Goal: Transaction & Acquisition: Purchase product/service

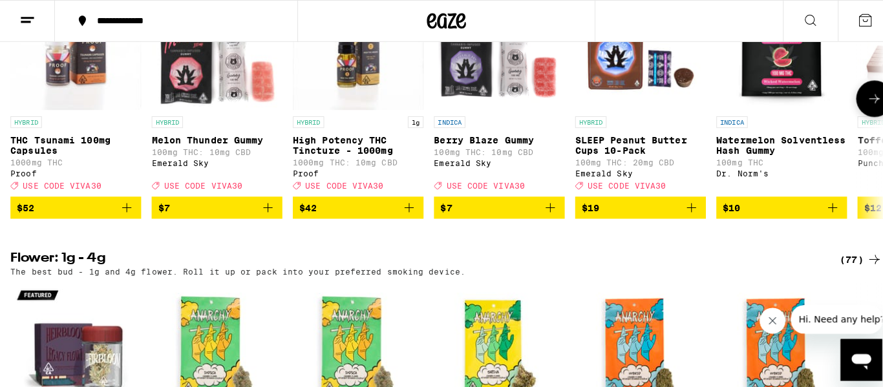
scroll to position [828, 0]
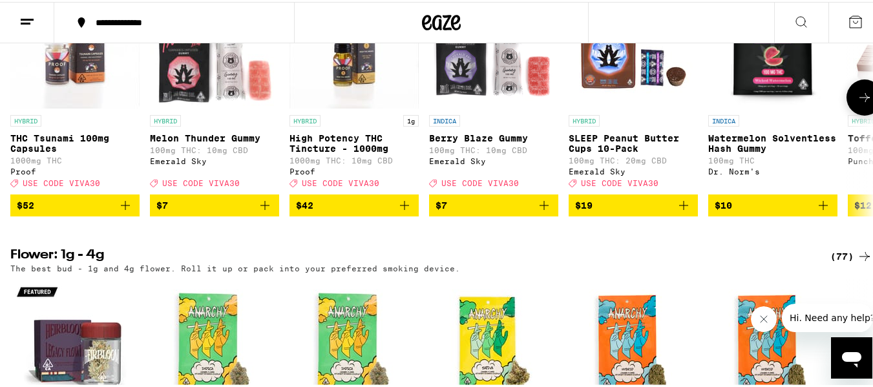
click at [130, 211] on icon "Add to bag" at bounding box center [126, 204] width 16 height 16
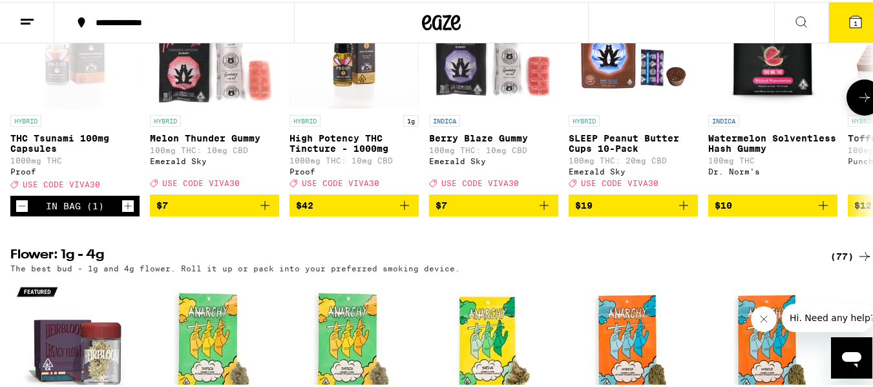
click at [265, 208] on icon "Add to bag" at bounding box center [265, 203] width 9 height 9
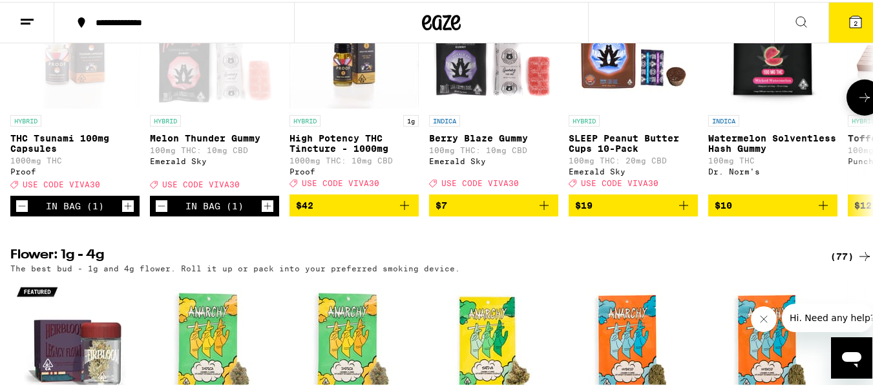
click at [407, 211] on icon "Add to bag" at bounding box center [405, 204] width 16 height 16
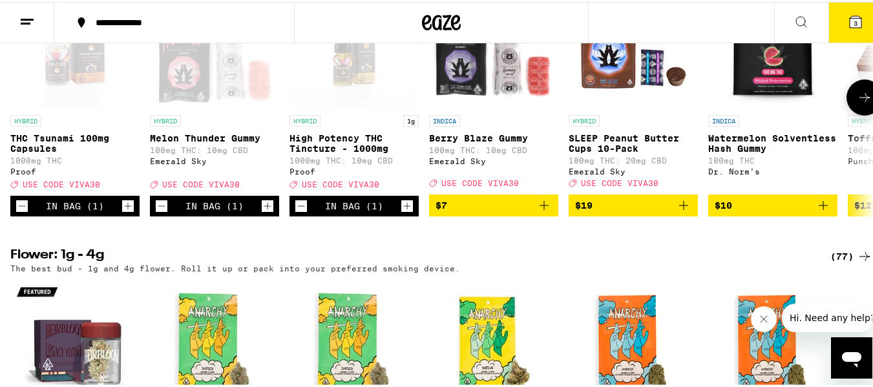
click at [542, 211] on icon "Add to bag" at bounding box center [545, 204] width 16 height 16
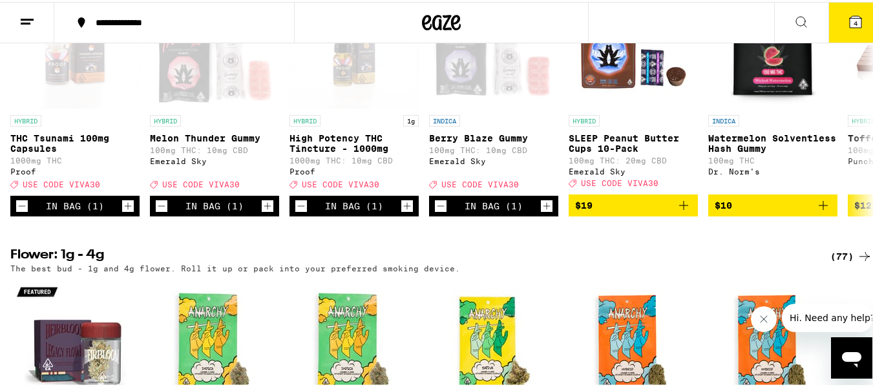
click at [850, 21] on icon at bounding box center [856, 20] width 12 height 12
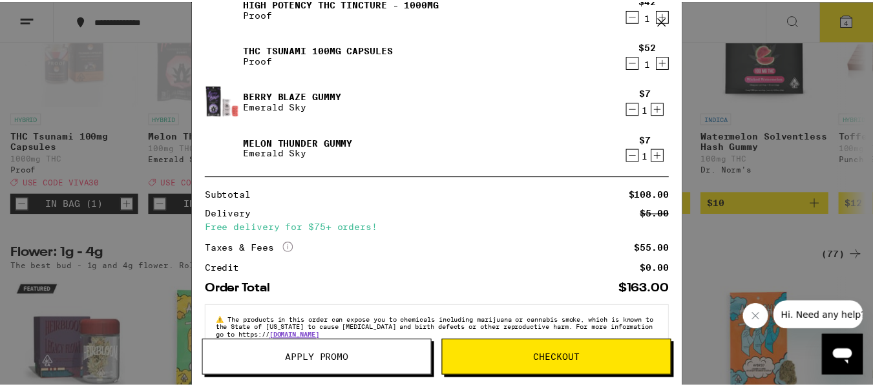
scroll to position [81, 0]
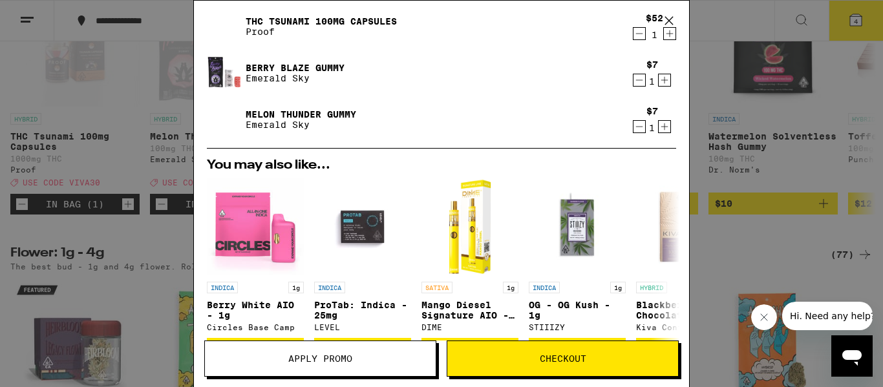
click at [329, 361] on span "Apply Promo" at bounding box center [320, 358] width 64 height 9
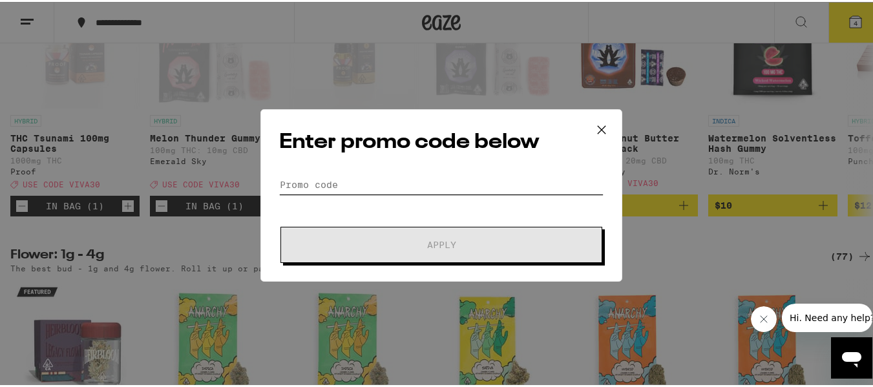
click at [279, 185] on input "Promo Code" at bounding box center [441, 182] width 325 height 19
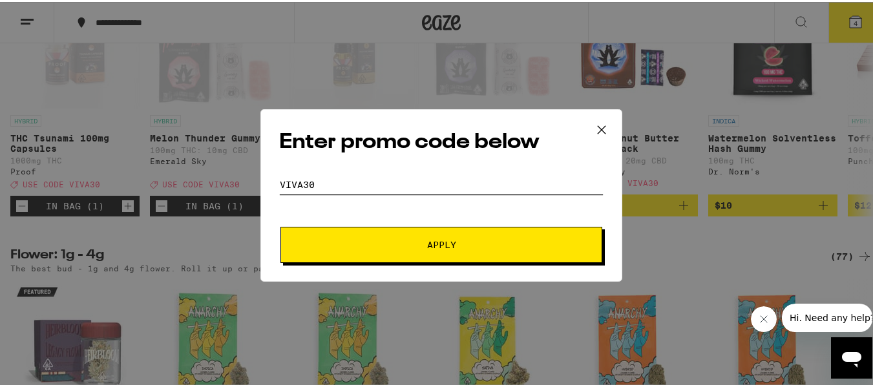
type input "viva30"
click at [476, 236] on button "Apply" at bounding box center [442, 243] width 322 height 36
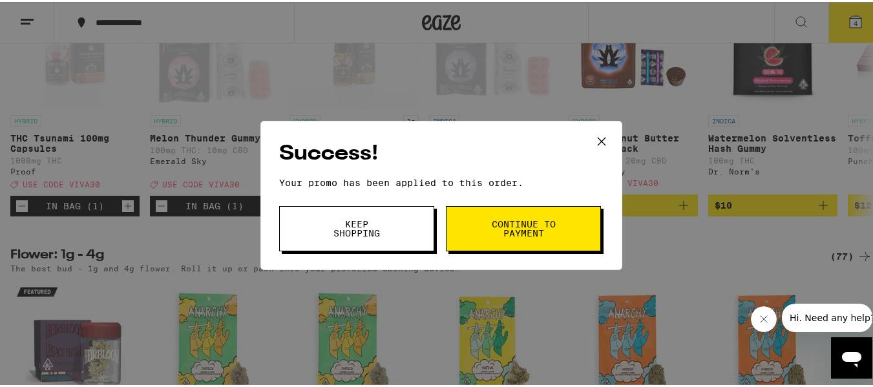
click at [476, 236] on button "Continue to payment" at bounding box center [523, 226] width 155 height 45
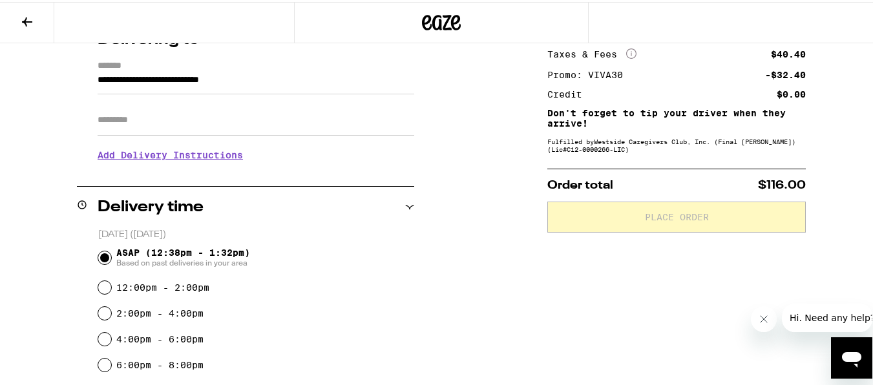
scroll to position [572, 0]
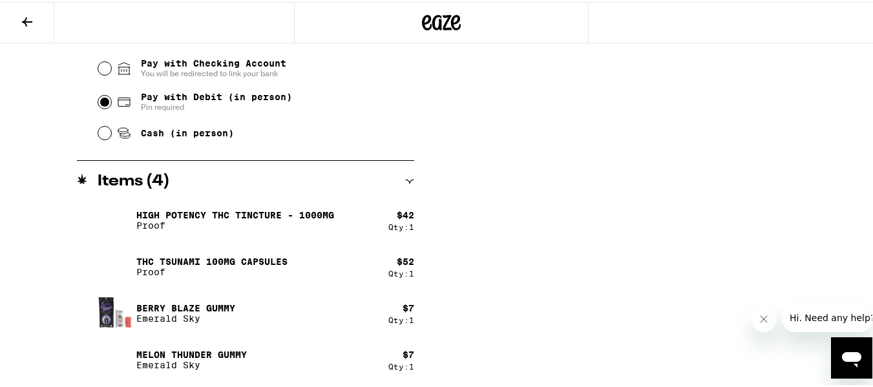
click at [102, 100] on input "Pay with Debit (in person) Pin required" at bounding box center [104, 100] width 13 height 13
radio input "true"
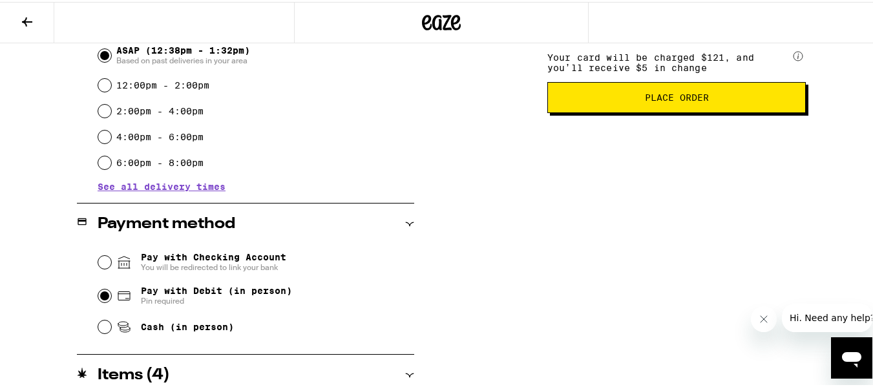
scroll to position [184, 0]
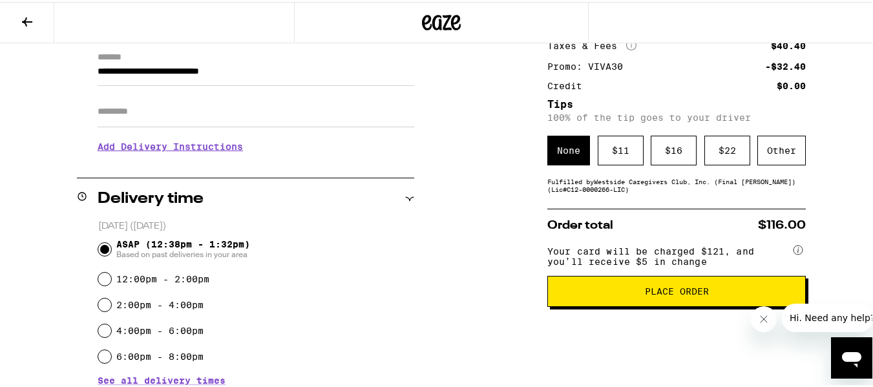
click at [666, 294] on span "Place Order" at bounding box center [677, 289] width 64 height 9
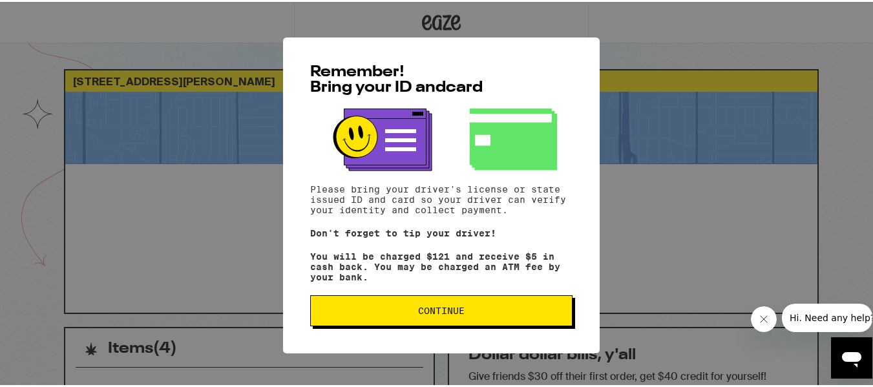
click at [478, 312] on span "Continue" at bounding box center [441, 309] width 241 height 9
